Goal: Download file/media

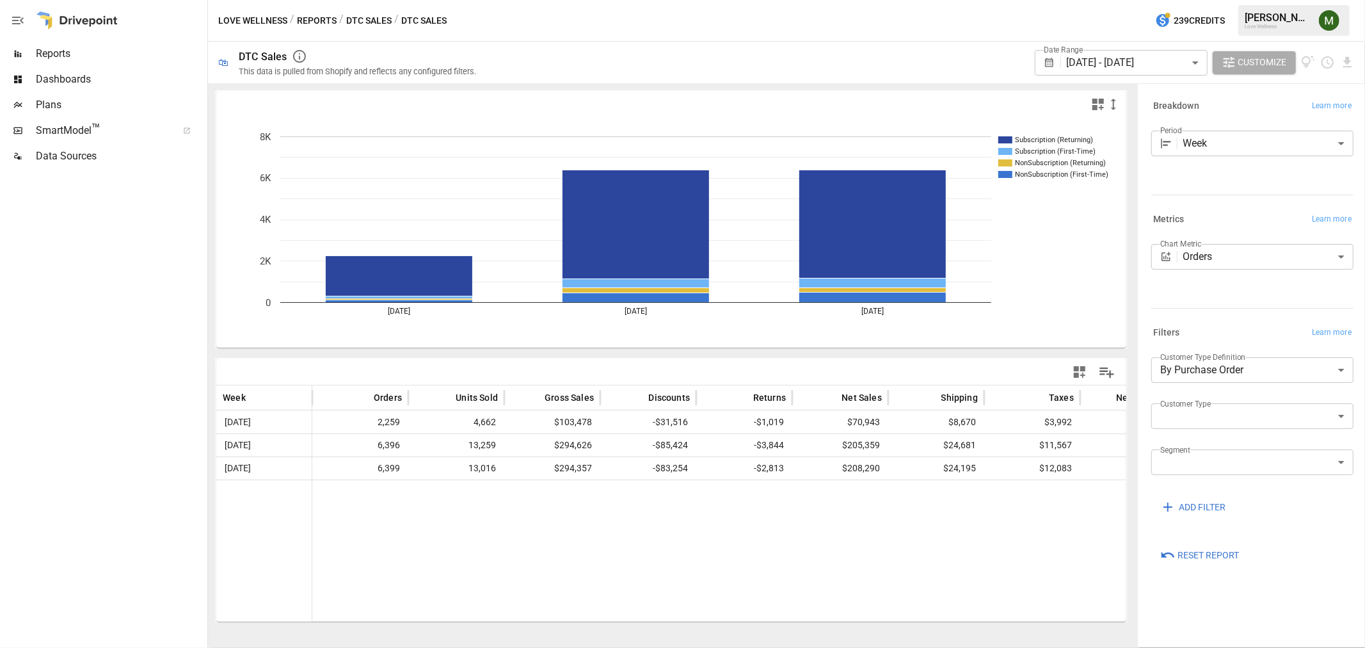
click at [351, 20] on button "DTC Sales" at bounding box center [368, 21] width 45 height 16
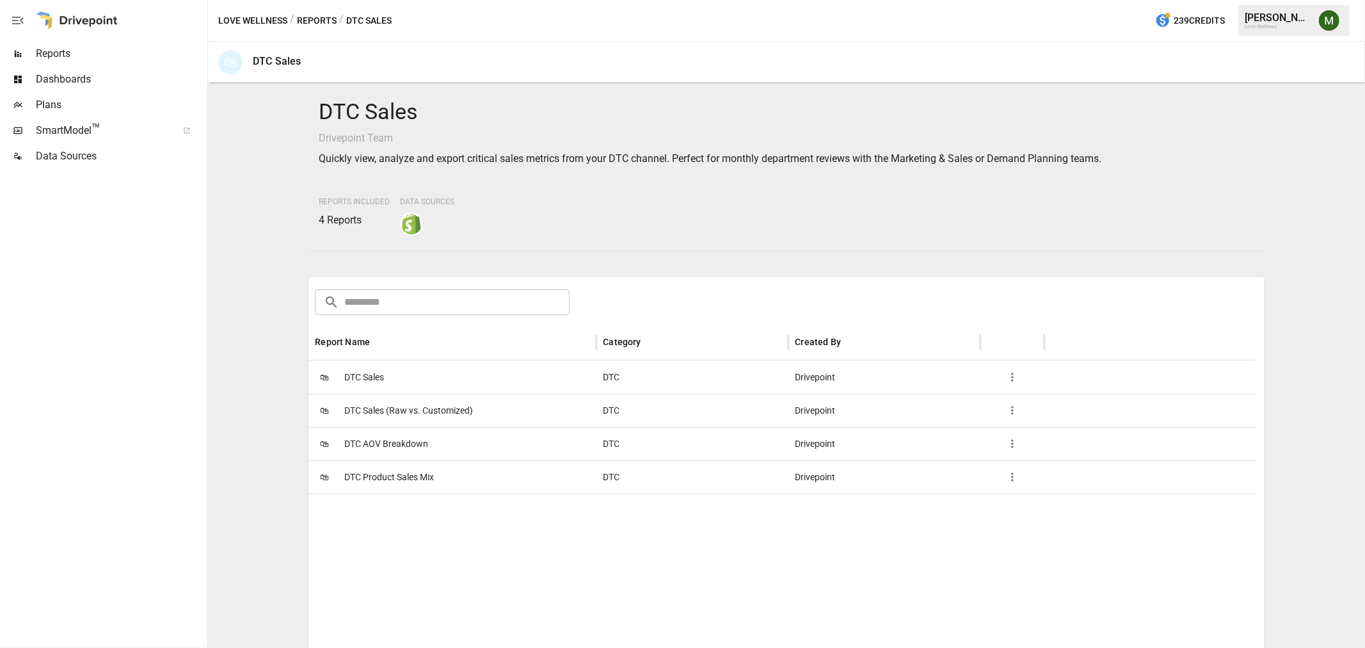
click at [399, 470] on span "DTC Product Sales Mix" at bounding box center [389, 477] width 90 height 33
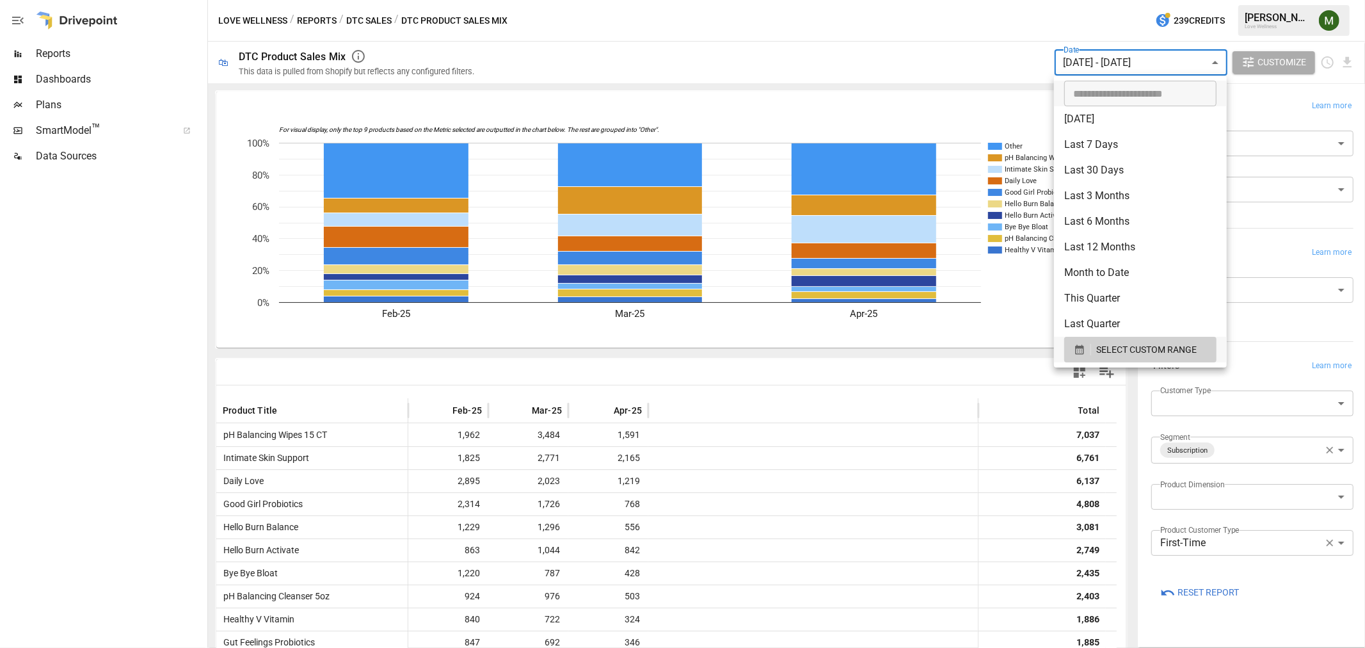
click at [1155, 0] on body "Reports Dashboards Plans SmartModel ™ Data Sources Love Wellness / Reports / DT…" at bounding box center [682, 0] width 1365 height 0
click at [1087, 346] on div "button" at bounding box center [1082, 350] width 17 height 12
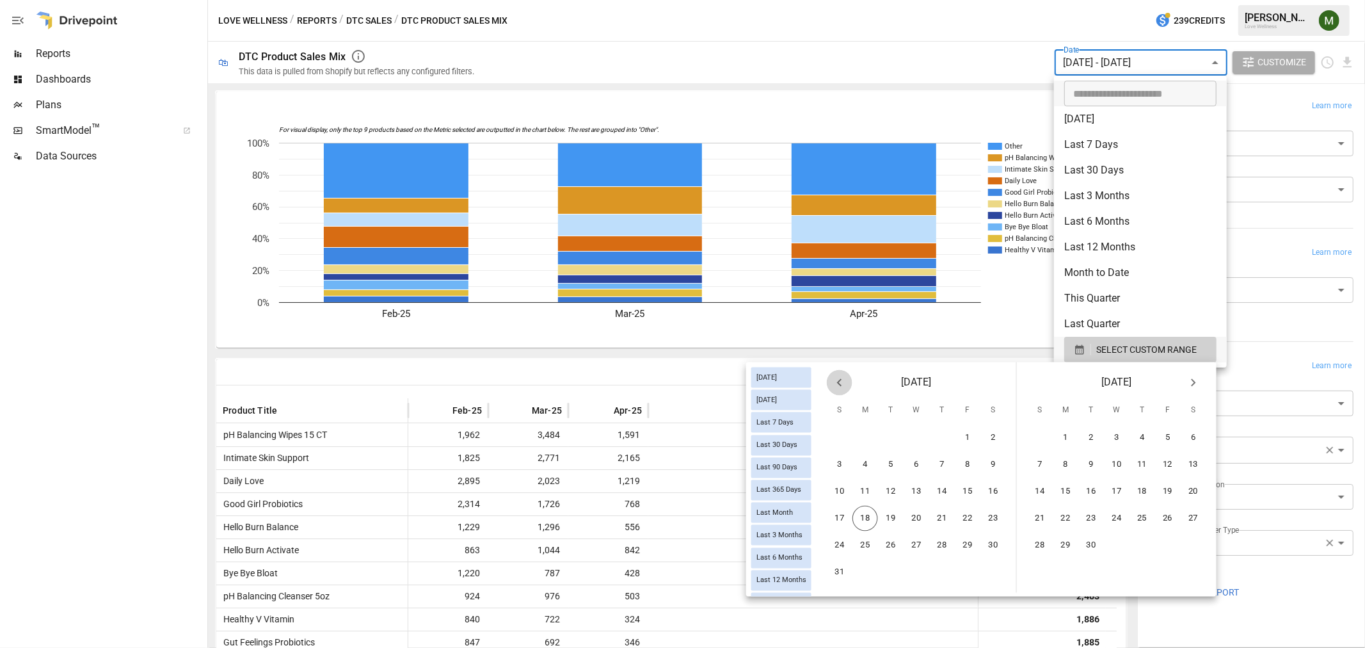
click at [842, 384] on icon "Previous month" at bounding box center [839, 382] width 15 height 15
click at [837, 542] on button "29" at bounding box center [840, 546] width 26 height 26
click at [1137, 533] on button "31" at bounding box center [1143, 546] width 26 height 26
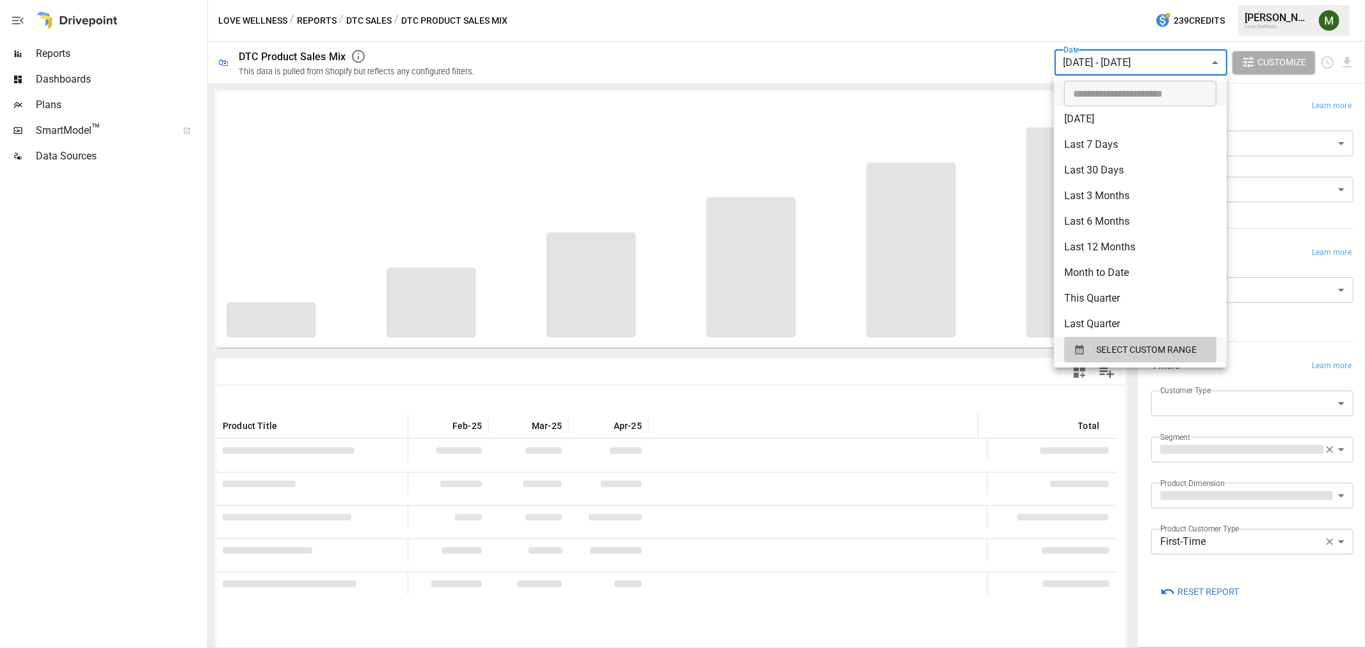
click at [885, 372] on div at bounding box center [682, 324] width 1365 height 648
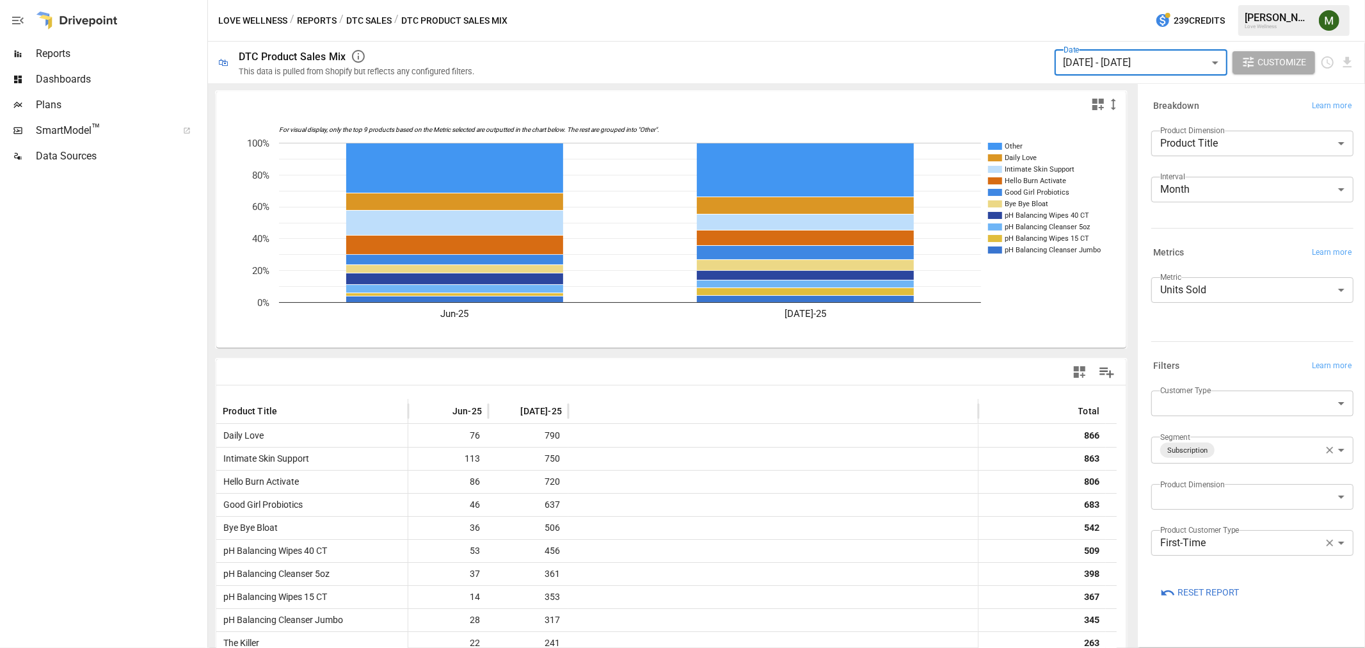
click at [1199, 0] on body "Reports Dashboards Plans SmartModel ™ Data Sources Love Wellness / Reports / DT…" at bounding box center [682, 0] width 1365 height 0
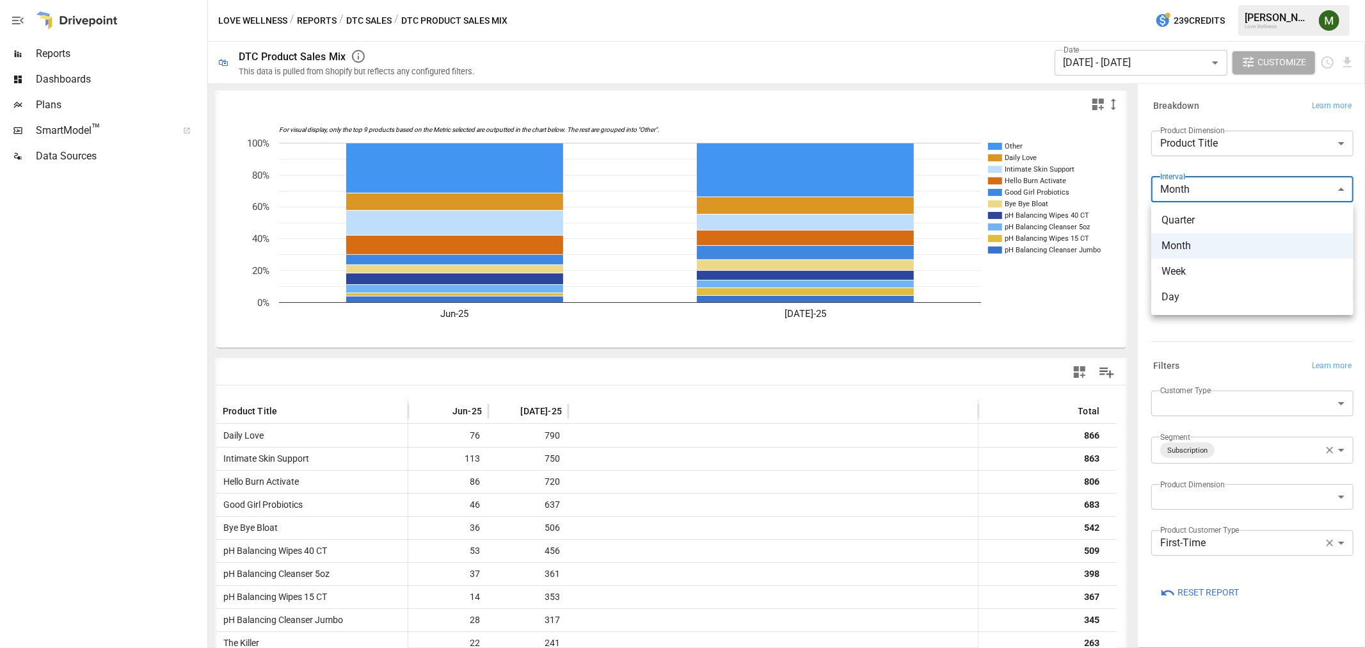
click at [1199, 271] on span "Week" at bounding box center [1253, 271] width 182 height 15
type input "****"
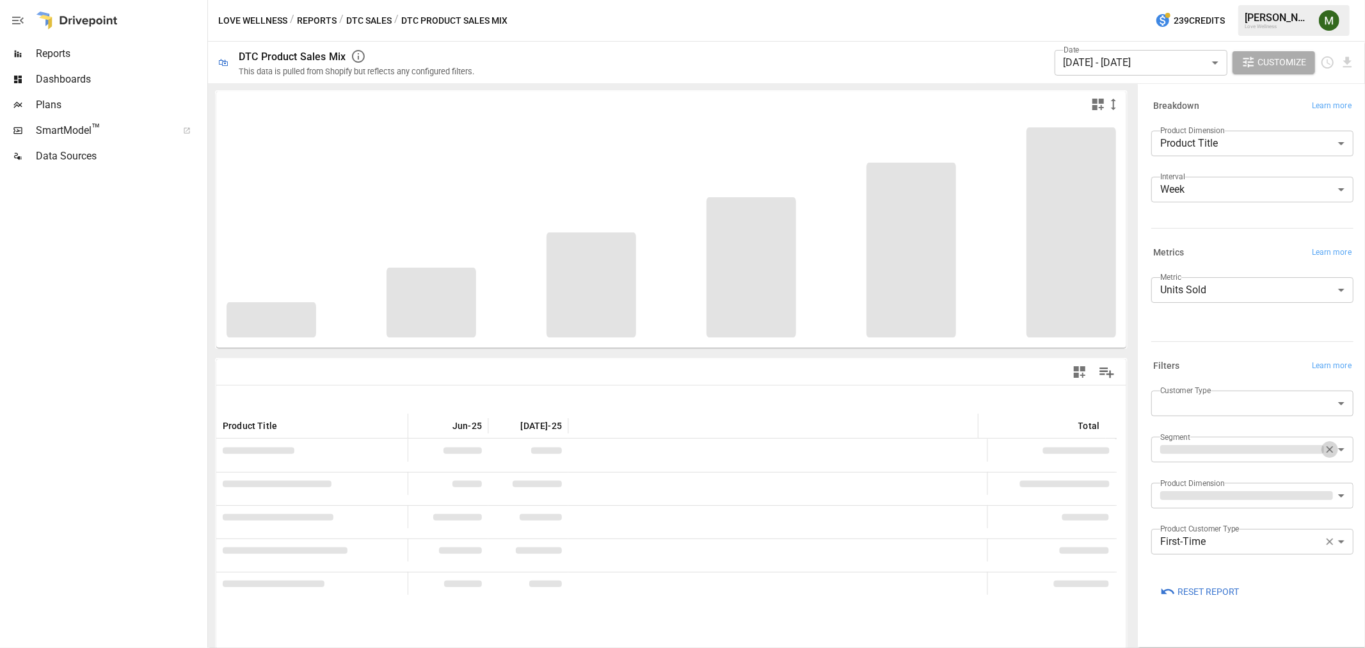
drag, startPoint x: 1330, startPoint y: 447, endPoint x: 1332, endPoint y: 492, distance: 44.9
click at [1326, 453] on icon "button" at bounding box center [1330, 450] width 12 height 12
click at [1327, 544] on icon "button" at bounding box center [1330, 542] width 12 height 12
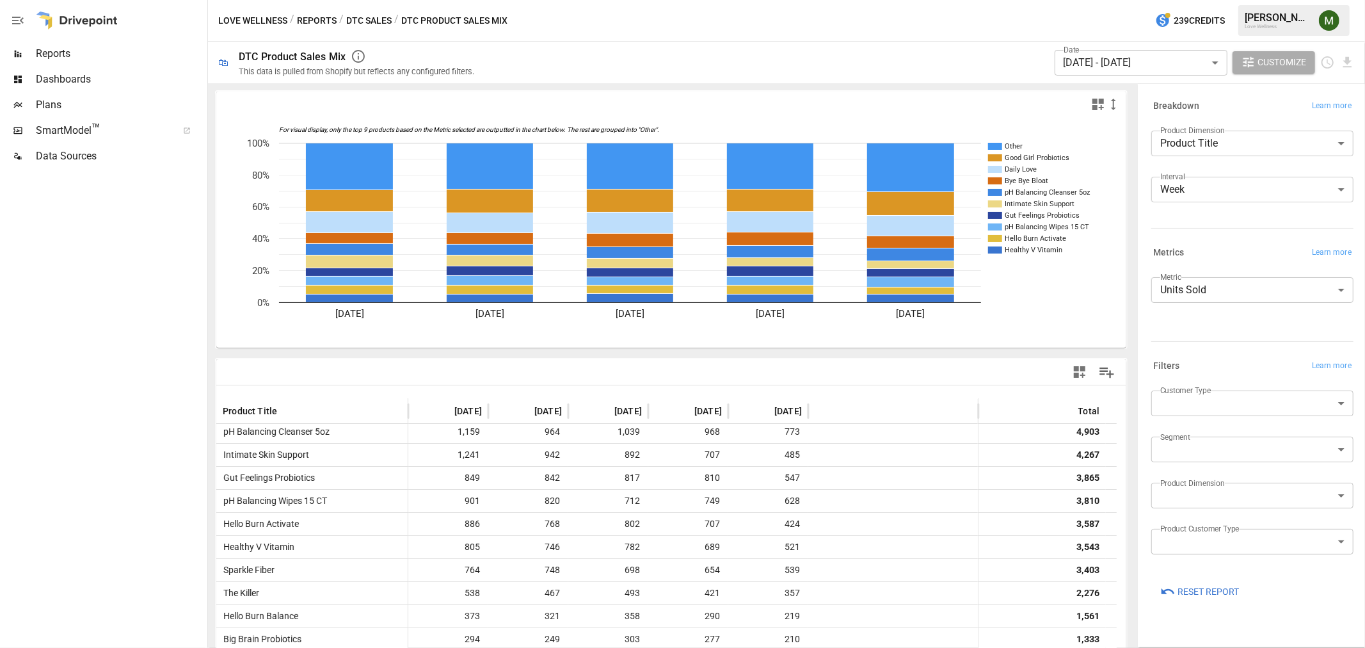
scroll to position [71, 0]
click at [1345, 60] on icon "Download report" at bounding box center [1347, 62] width 15 height 15
click at [1326, 106] on li "Download as CSV" at bounding box center [1305, 113] width 102 height 26
